Goal: Task Accomplishment & Management: Use online tool/utility

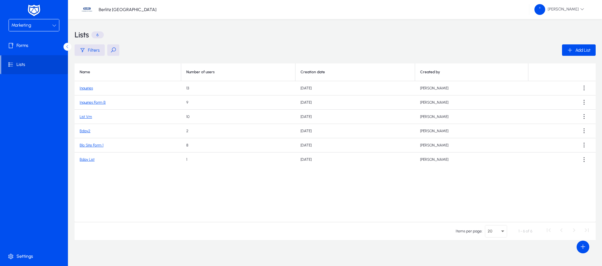
click at [49, 24] on div "Marketing" at bounding box center [31, 25] width 41 height 8
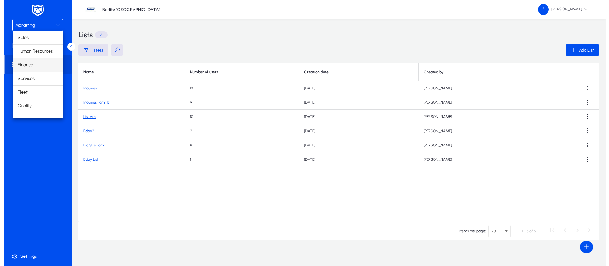
scroll to position [22, 0]
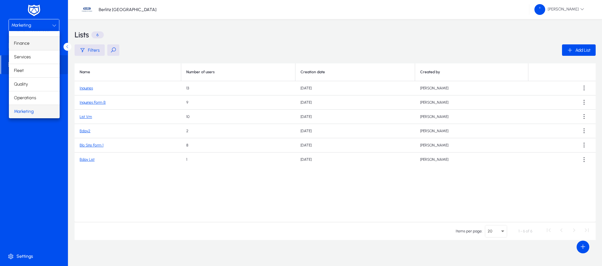
click at [37, 45] on mat-option "Finance" at bounding box center [34, 43] width 51 height 13
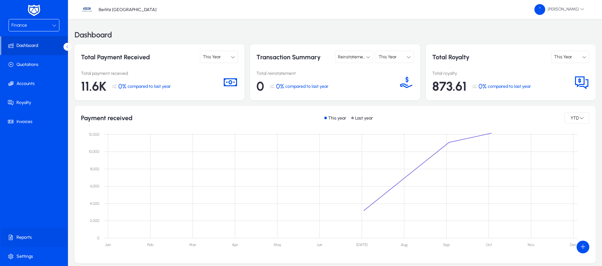
click at [29, 237] on span "Reports" at bounding box center [35, 238] width 68 height 6
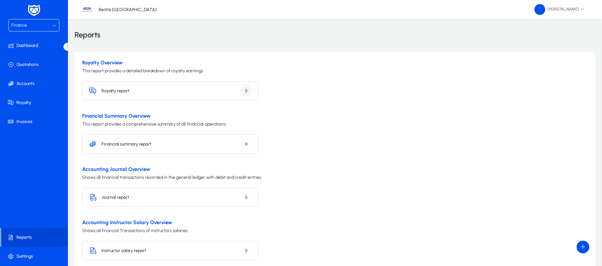
click at [244, 89] on icon "button" at bounding box center [246, 91] width 6 height 6
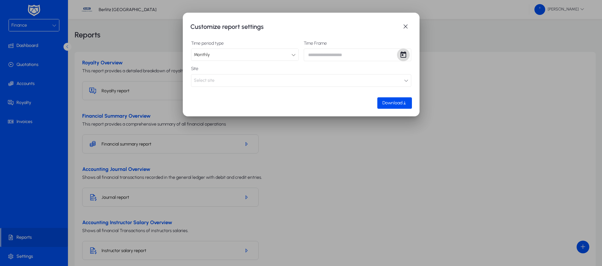
click at [403, 54] on span "Open calendar" at bounding box center [403, 55] width 13 height 13
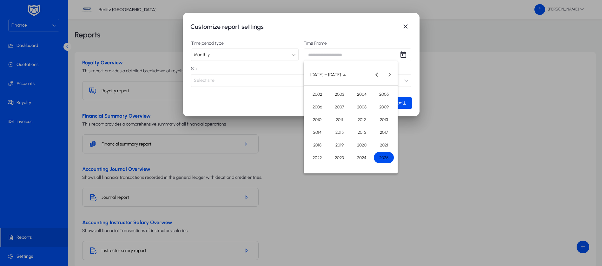
click at [395, 157] on button "2025" at bounding box center [384, 157] width 22 height 13
click at [336, 130] on span "OCT" at bounding box center [339, 132] width 20 height 11
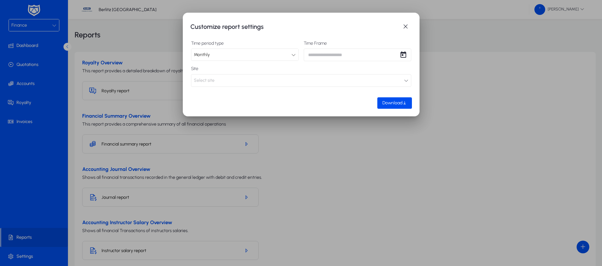
type input "**********"
click at [398, 83] on button "Select site" at bounding box center [301, 80] width 220 height 13
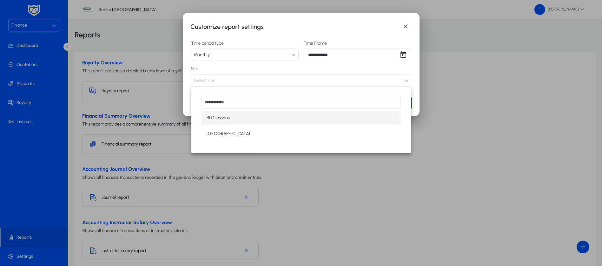
click at [398, 83] on div at bounding box center [301, 133] width 602 height 266
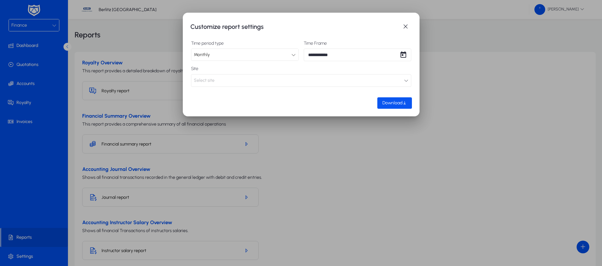
click at [401, 102] on span "Download" at bounding box center [392, 102] width 20 height 5
click at [408, 23] on span "button" at bounding box center [405, 26] width 13 height 13
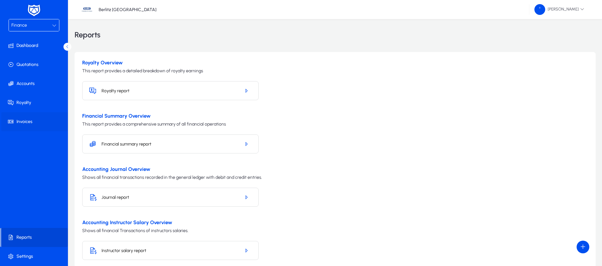
click at [30, 123] on span "Invoices" at bounding box center [35, 122] width 68 height 6
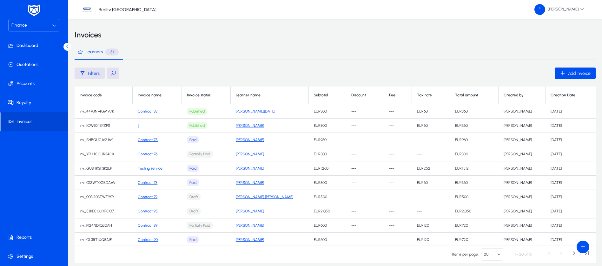
click at [117, 71] on button at bounding box center [113, 73] width 12 height 11
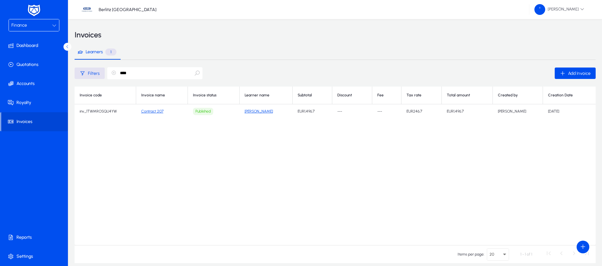
type input "****"
click at [155, 111] on link "Contract 207" at bounding box center [152, 111] width 22 height 4
